Goal: Task Accomplishment & Management: Manage account settings

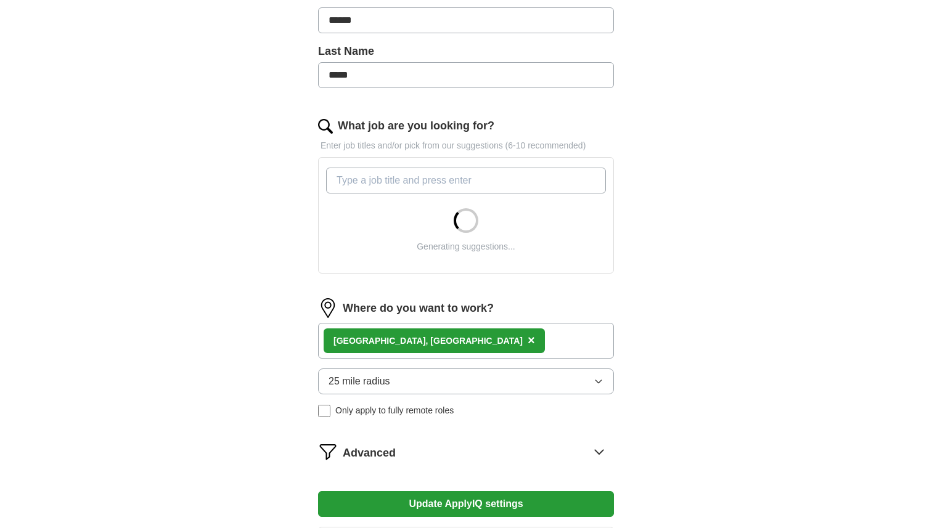
scroll to position [468, 0]
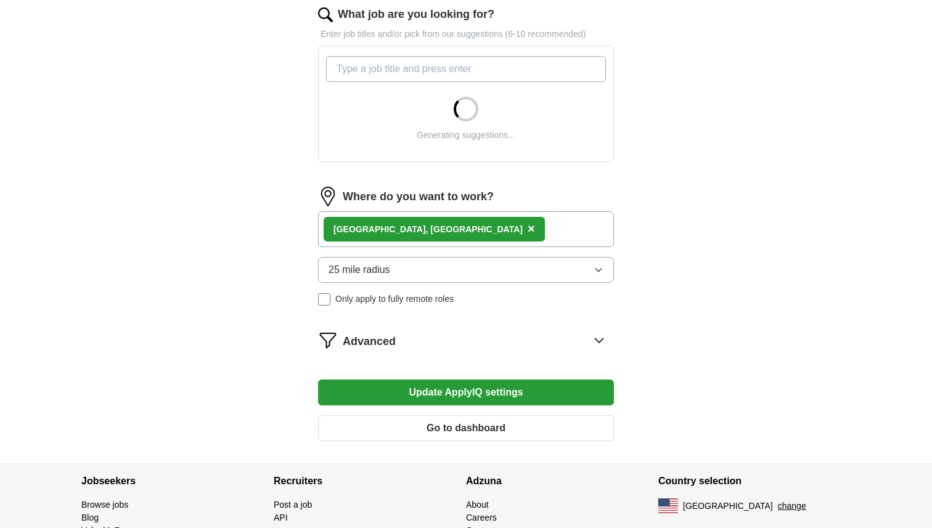
scroll to position [379, 0]
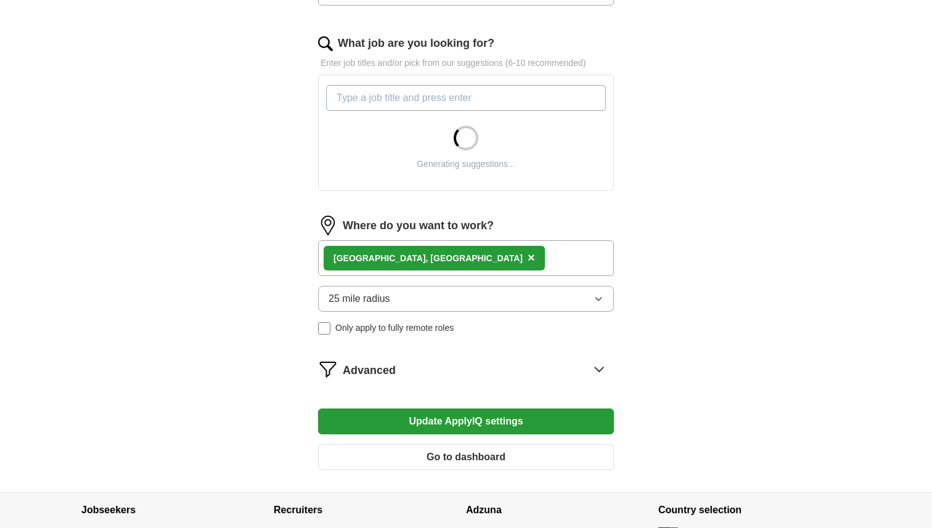
click at [596, 368] on icon at bounding box center [599, 369] width 20 height 20
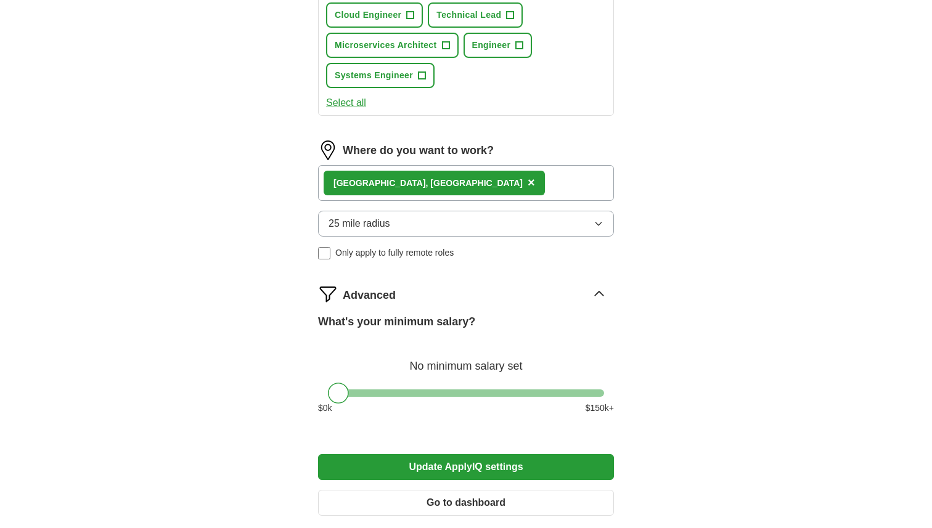
scroll to position [616, 0]
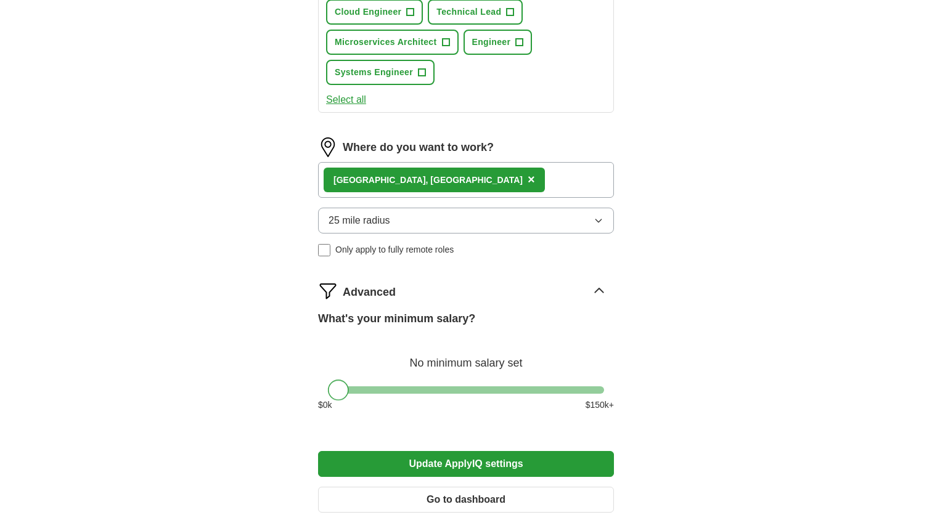
drag, startPoint x: 340, startPoint y: 385, endPoint x: 275, endPoint y: 389, distance: 64.3
click at [275, 389] on div "Let ApplyIQ do the hard work of searching and applying for jobs. Just tell us w…" at bounding box center [466, 12] width 394 height 1044
drag, startPoint x: 336, startPoint y: 394, endPoint x: 444, endPoint y: 395, distance: 107.8
click at [444, 395] on div at bounding box center [446, 390] width 21 height 21
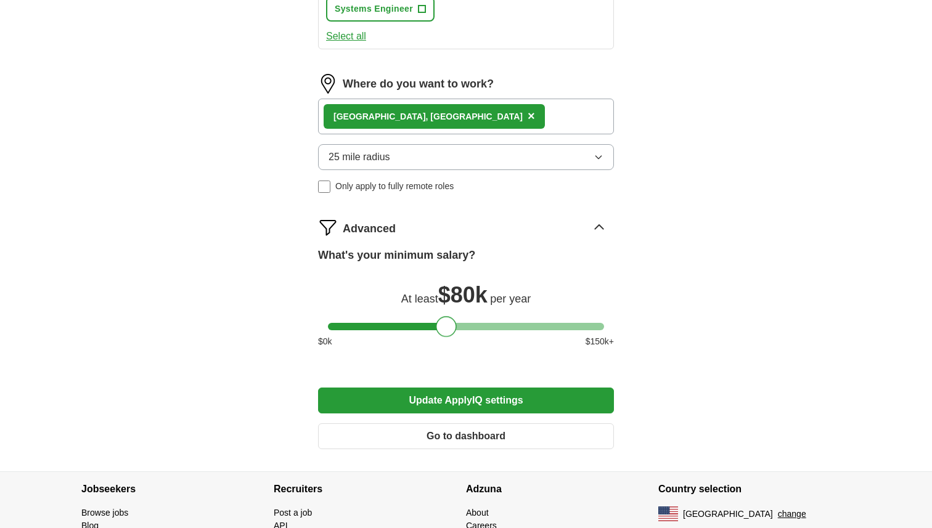
scroll to position [747, 0]
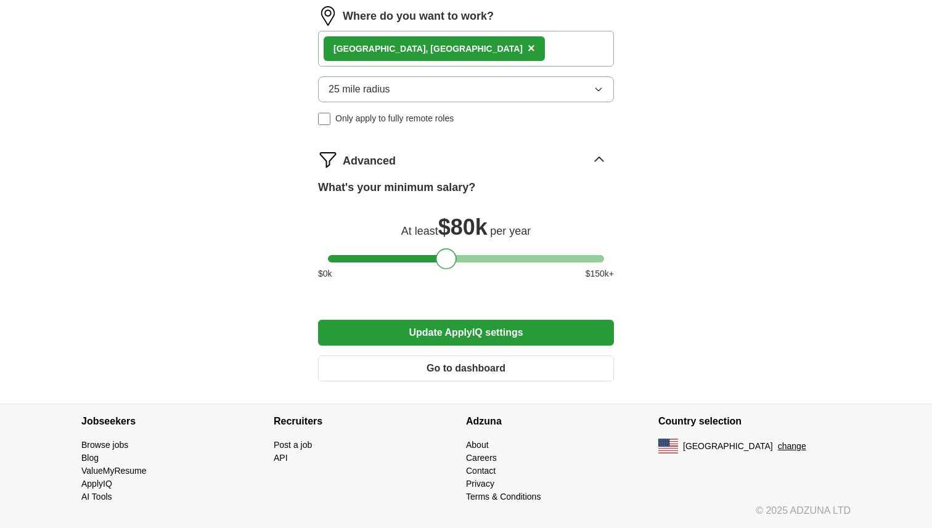
click at [473, 336] on button "Update ApplyIQ settings" at bounding box center [466, 333] width 296 height 26
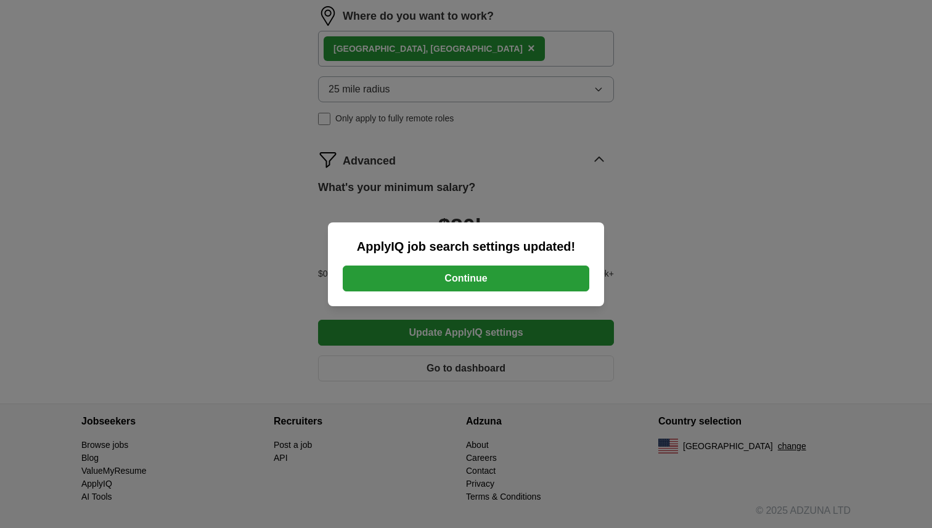
scroll to position [729, 0]
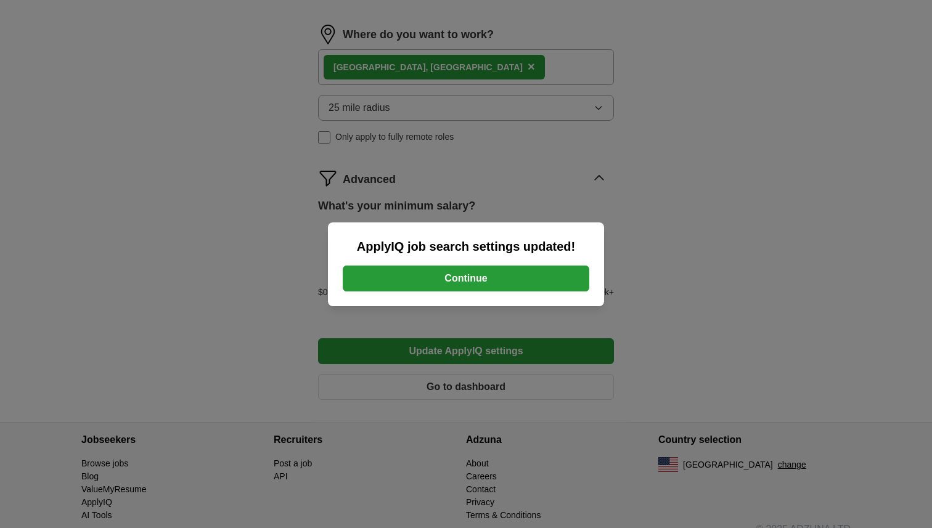
click at [493, 276] on button "Continue" at bounding box center [466, 279] width 246 height 26
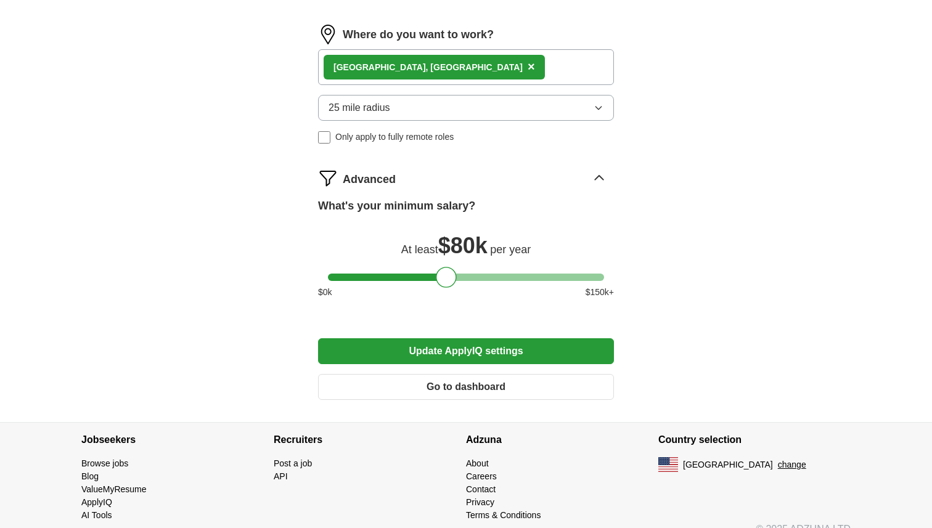
scroll to position [607, 0]
